Goal: Manage account settings

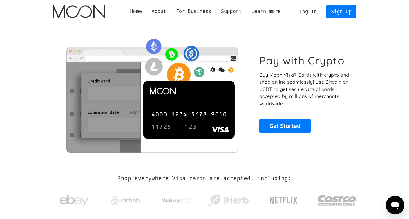
click at [314, 13] on link "Log In" at bounding box center [308, 11] width 27 height 13
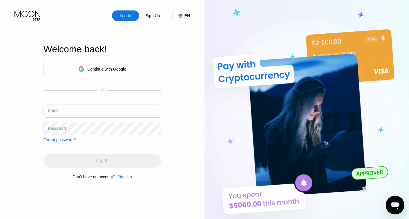
click at [92, 110] on input "text" at bounding box center [103, 111] width 118 height 13
type input "[EMAIL_ADDRESS][DOMAIN_NAME]"
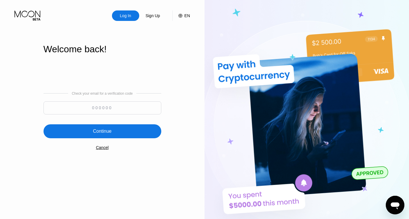
click at [113, 109] on input at bounding box center [103, 107] width 118 height 13
type input "232816"
click at [113, 130] on div "Continue" at bounding box center [103, 131] width 118 height 14
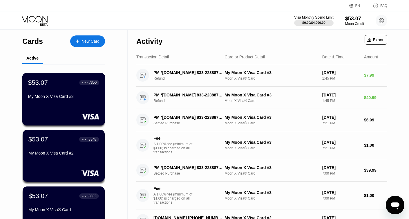
click at [84, 108] on div "$53.07 ● ● ● ● 7350 My Moon X Visa Card #3" at bounding box center [63, 99] width 83 height 53
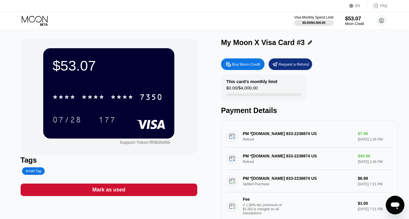
click at [42, 21] on icon at bounding box center [35, 21] width 27 height 10
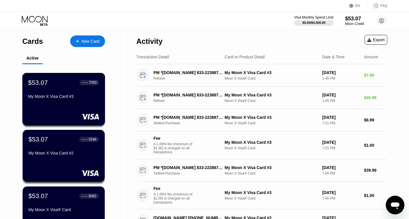
click at [74, 96] on div "My Moon X Visa Card #3" at bounding box center [63, 96] width 71 height 5
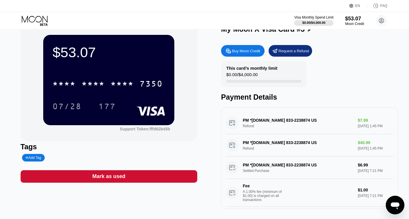
scroll to position [14, 0]
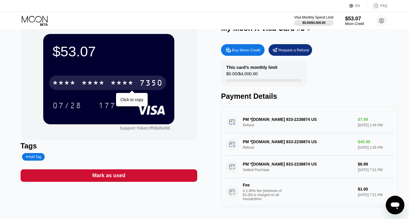
click at [123, 82] on div "* * * *" at bounding box center [122, 83] width 23 height 9
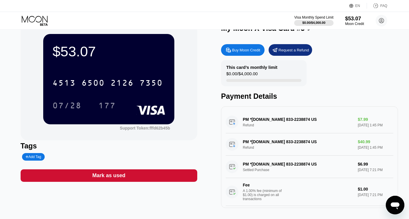
click at [33, 18] on icon at bounding box center [35, 21] width 27 height 10
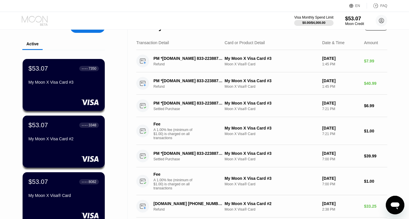
click at [33, 18] on icon at bounding box center [35, 21] width 27 height 10
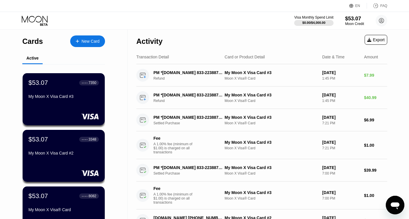
click at [244, 55] on div "Card or Product Detail" at bounding box center [245, 57] width 40 height 5
click at [225, 57] on div "Card or Product Detail" at bounding box center [245, 57] width 40 height 5
click at [157, 55] on div "Transaction Detail" at bounding box center [152, 57] width 33 height 5
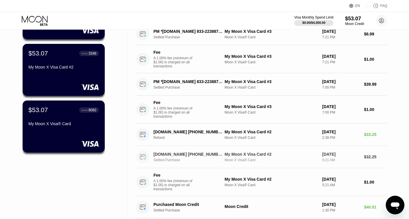
scroll to position [113, 0]
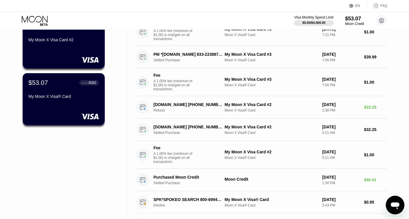
click at [389, 93] on div "Activity Export Transaction Detail Card or Product Detail Date & Time Amount PM…" at bounding box center [262, 116] width 269 height 401
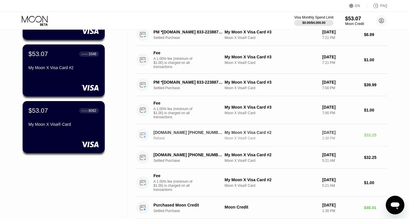
scroll to position [0, 0]
